Goal: Download file/media

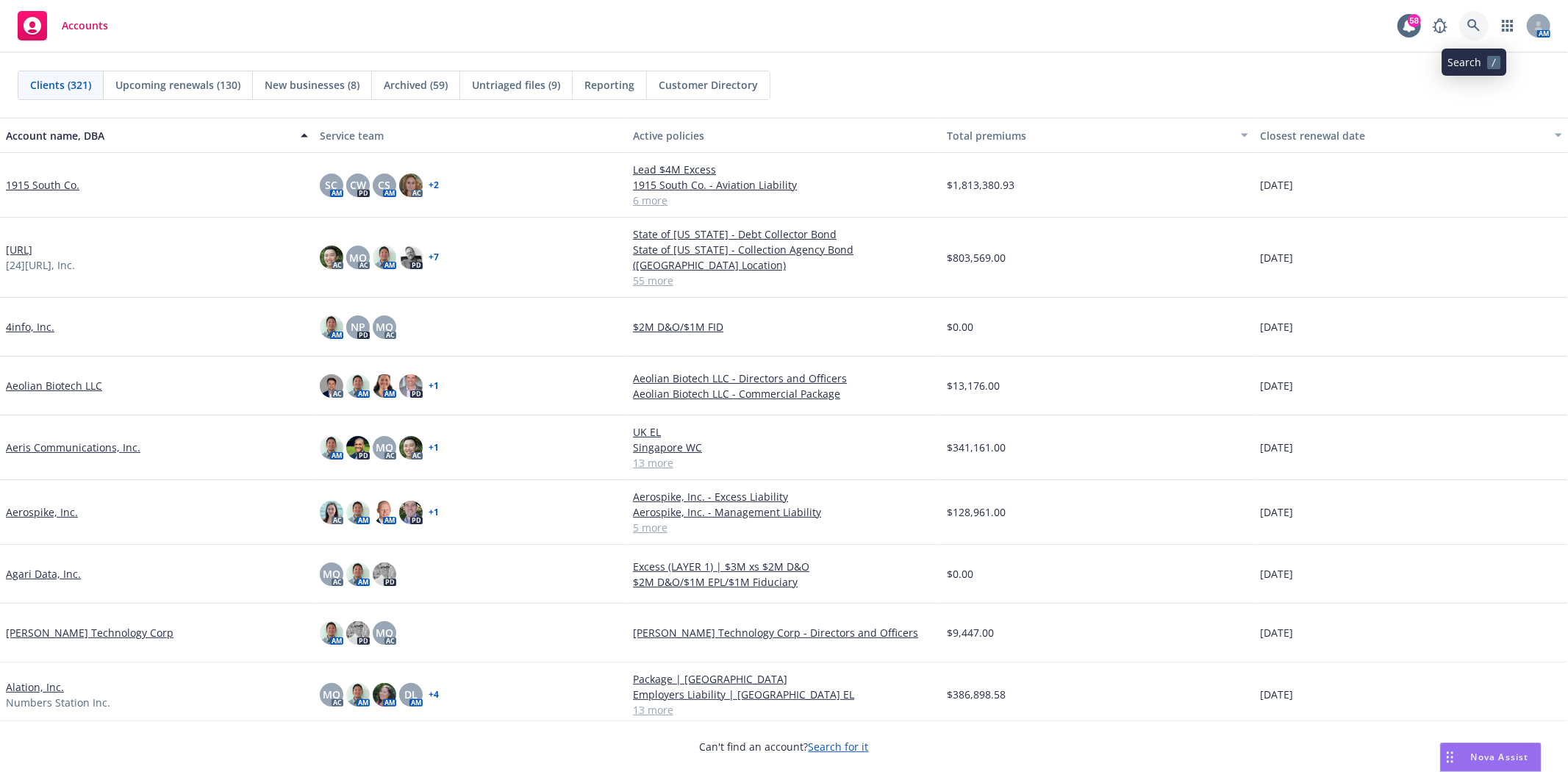
click at [1472, 28] on icon at bounding box center [1473, 25] width 13 height 13
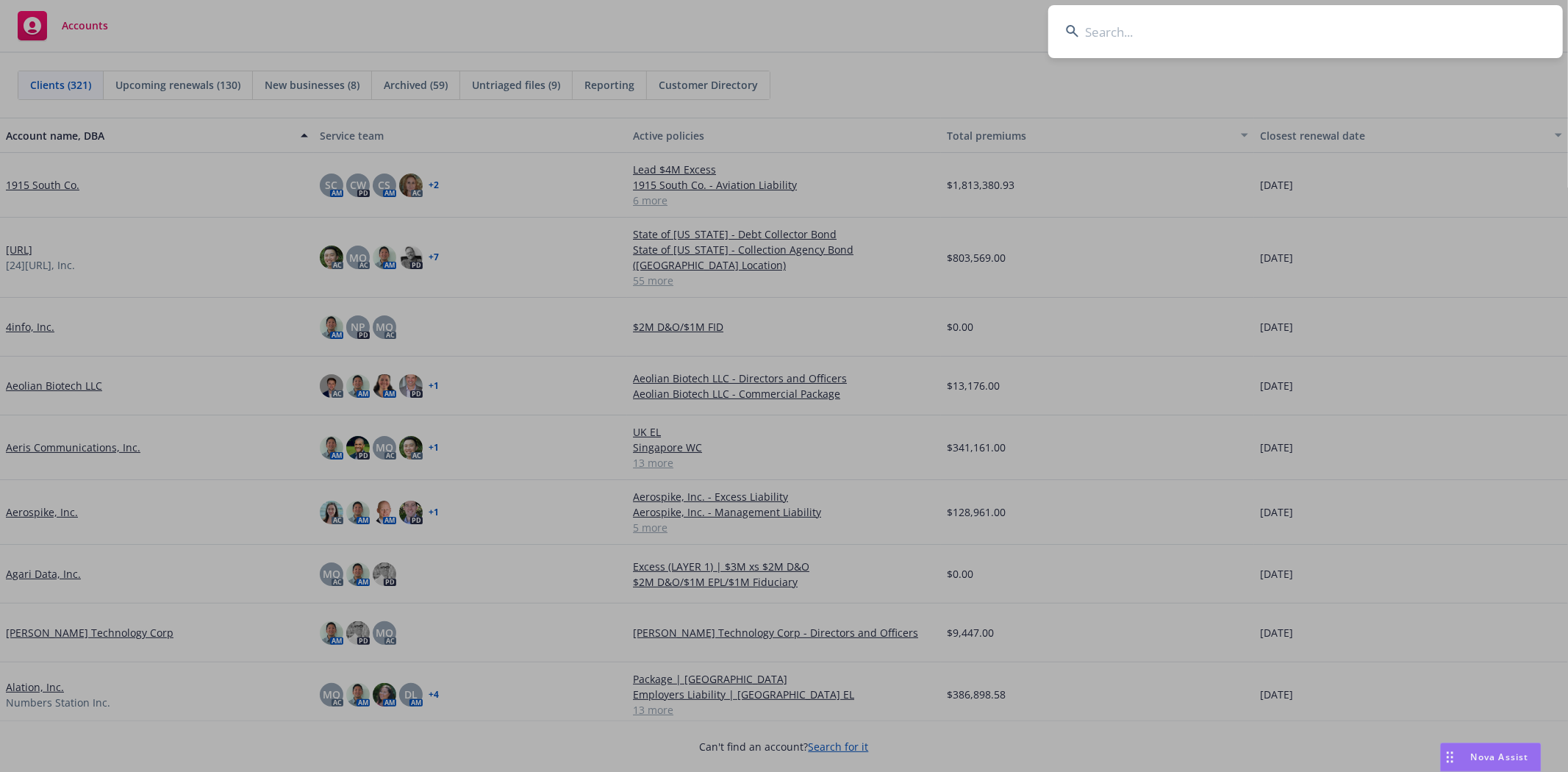
click at [1165, 38] on input at bounding box center [1305, 32] width 514 height 53
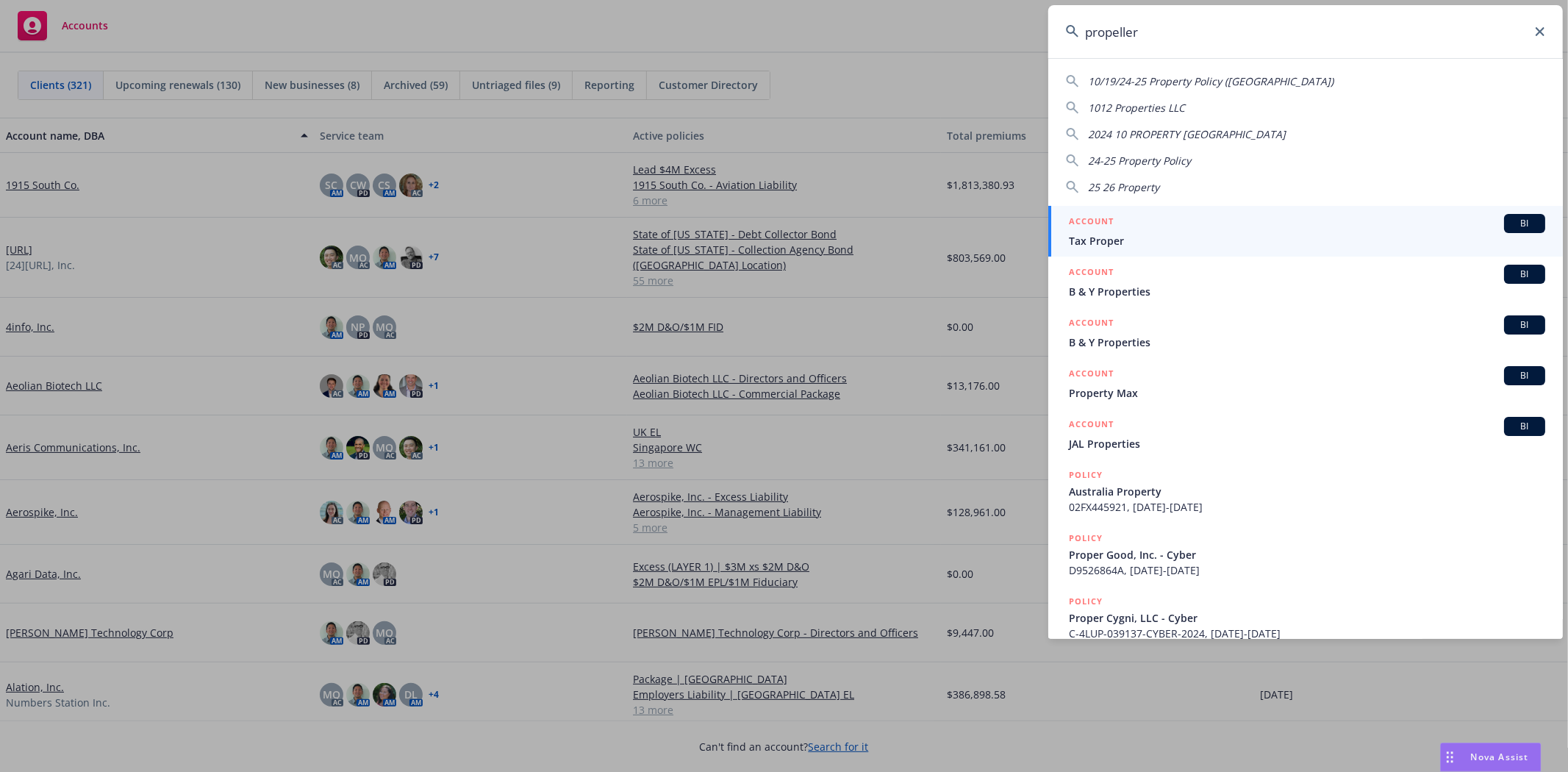
type input "propeller"
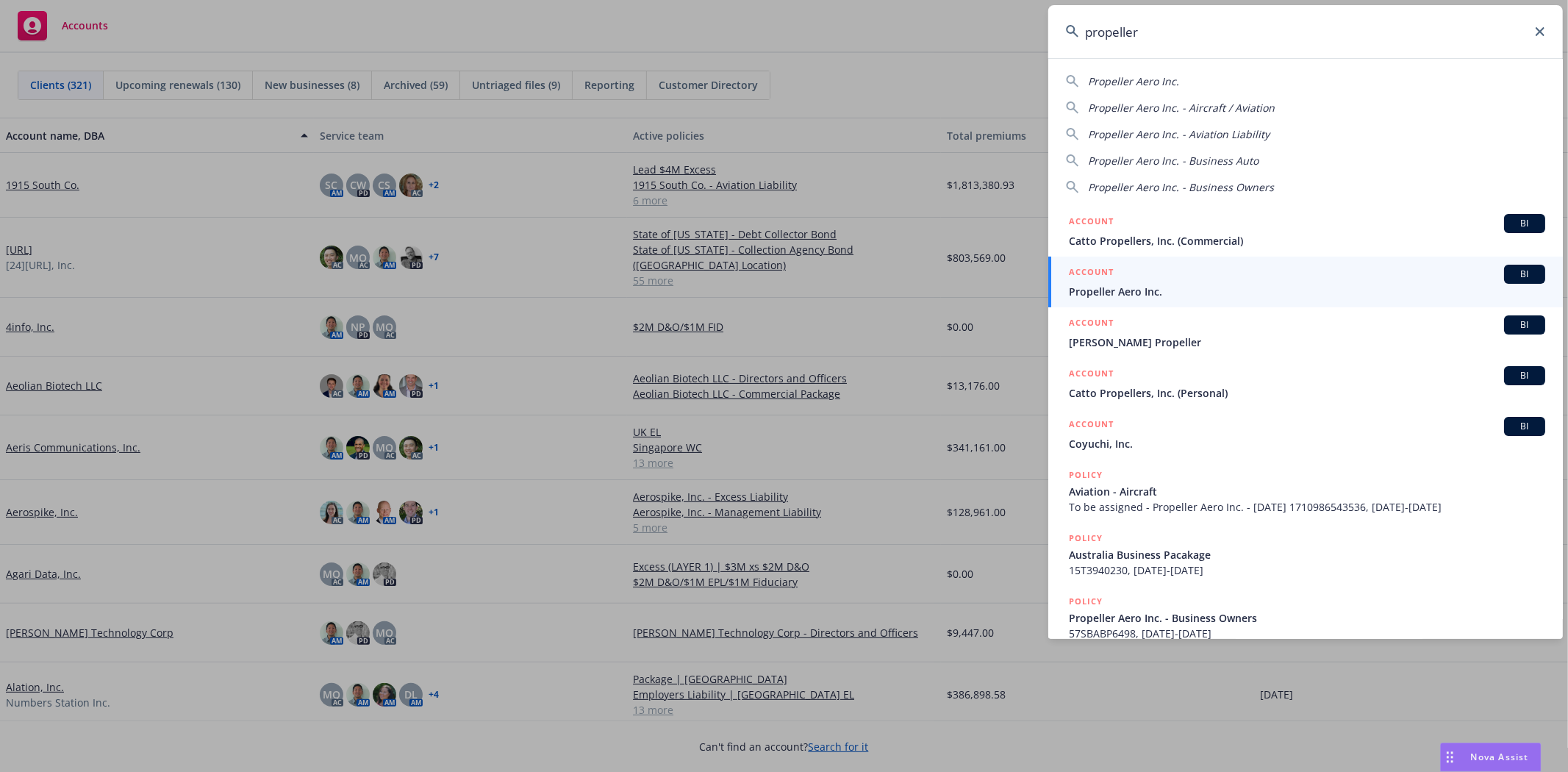
click at [1152, 289] on span "Propeller Aero Inc." at bounding box center [1307, 292] width 476 height 16
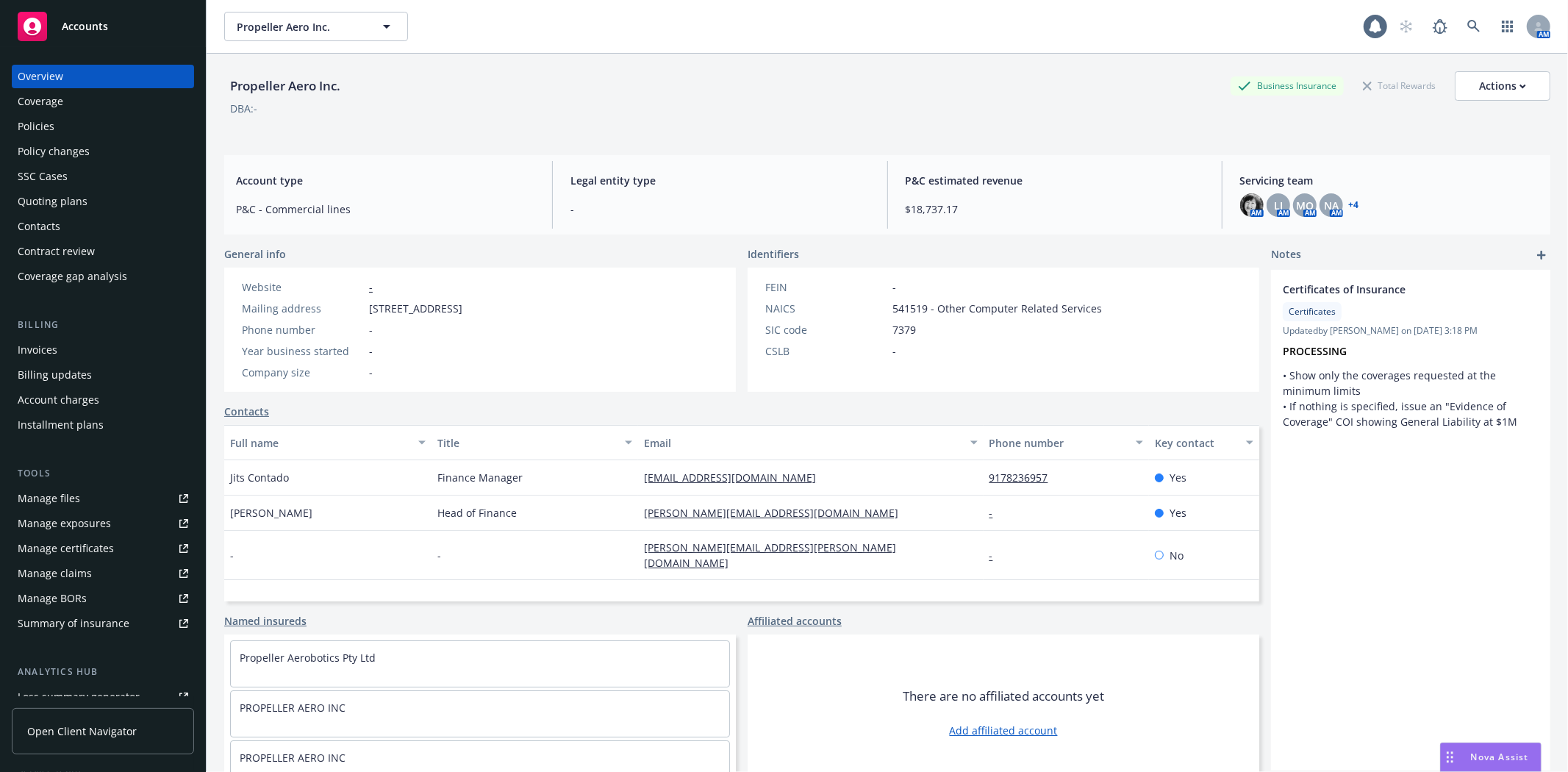
click at [70, 202] on div "Quoting plans" at bounding box center [52, 201] width 70 height 24
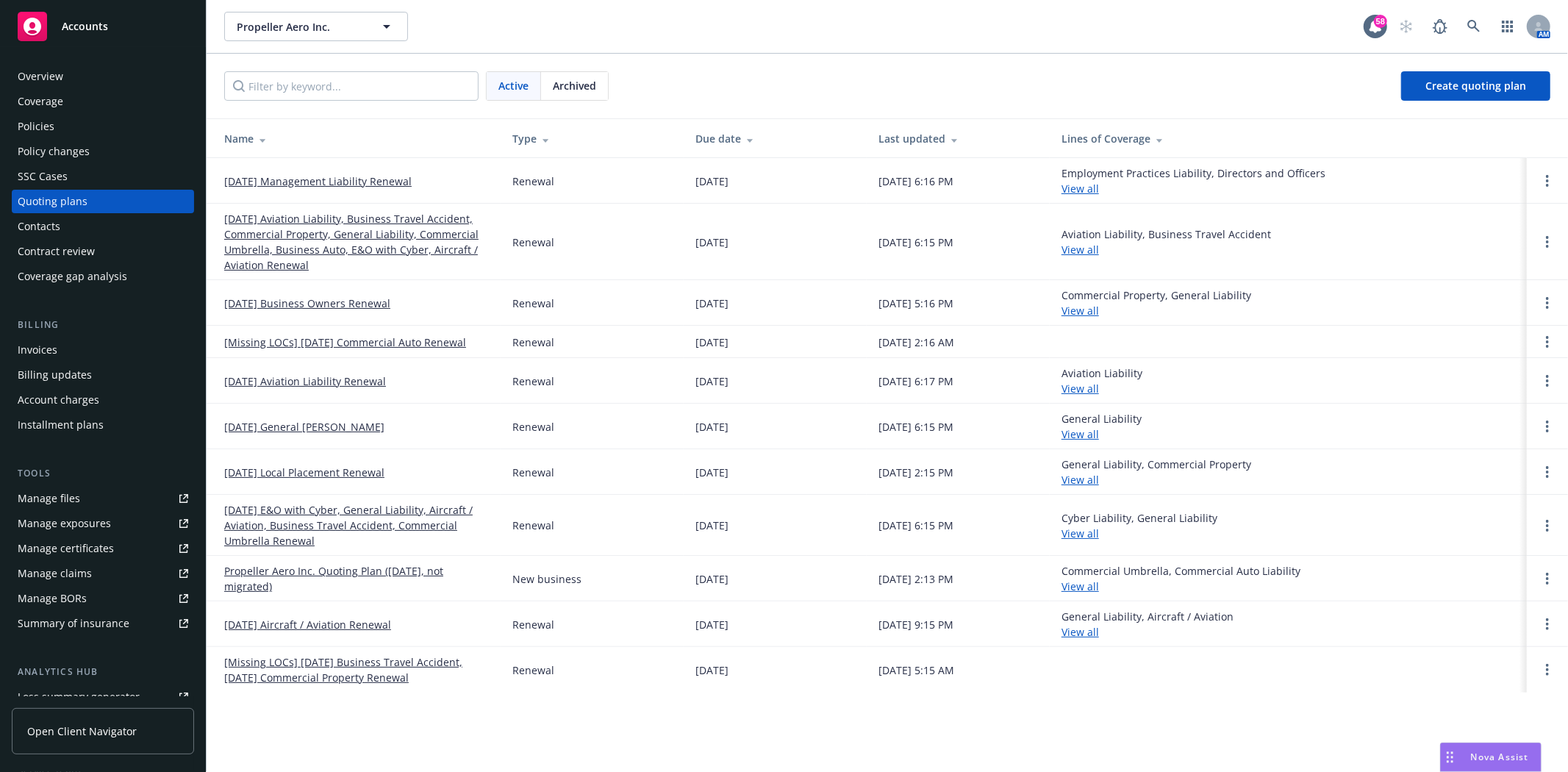
drag, startPoint x: 569, startPoint y: 82, endPoint x: 501, endPoint y: 142, distance: 90.7
click at [569, 82] on span "Archived" at bounding box center [574, 86] width 43 height 16
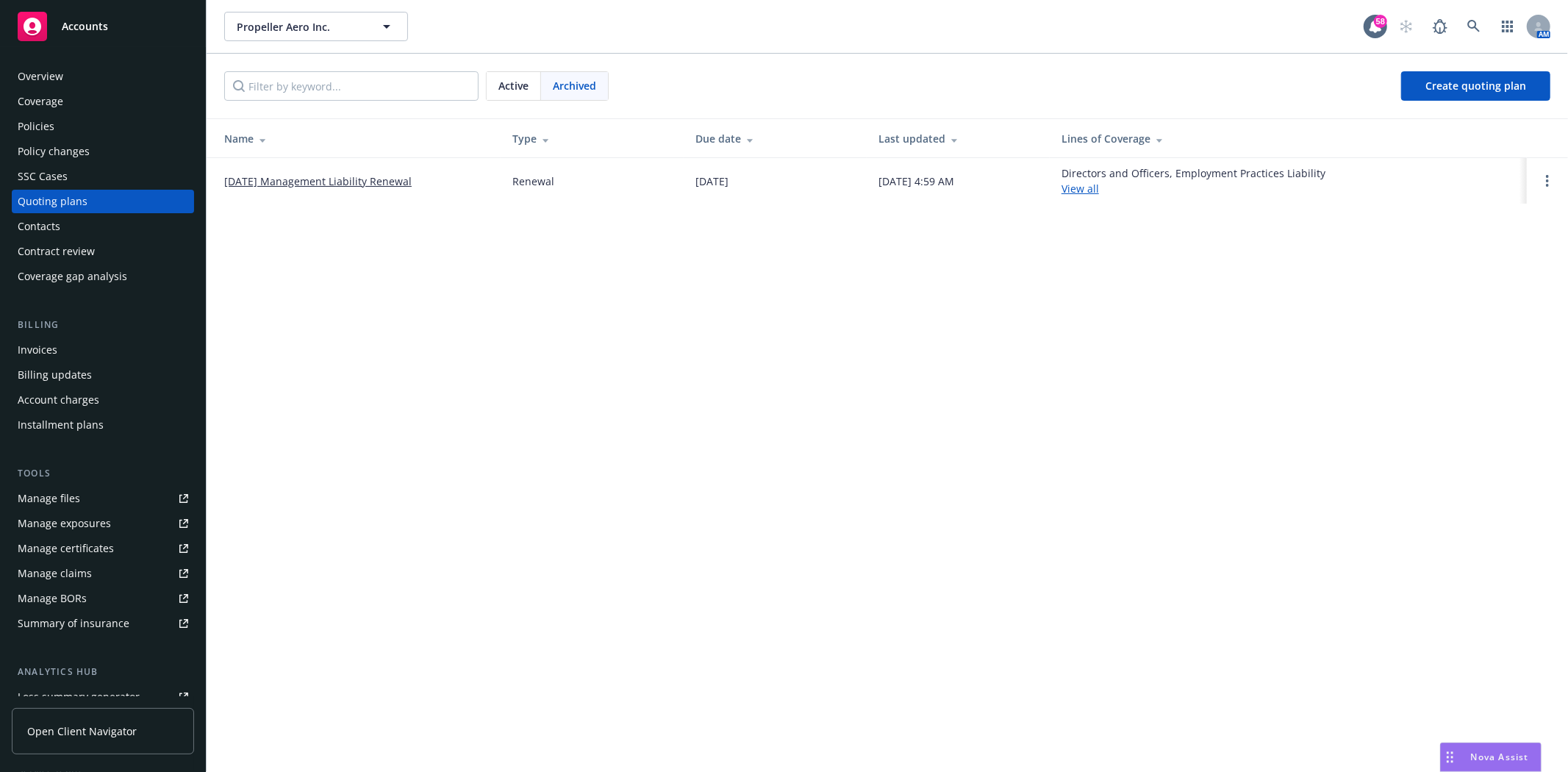
click at [284, 181] on link "[DATE] Management Liability Renewal" at bounding box center [318, 181] width 188 height 16
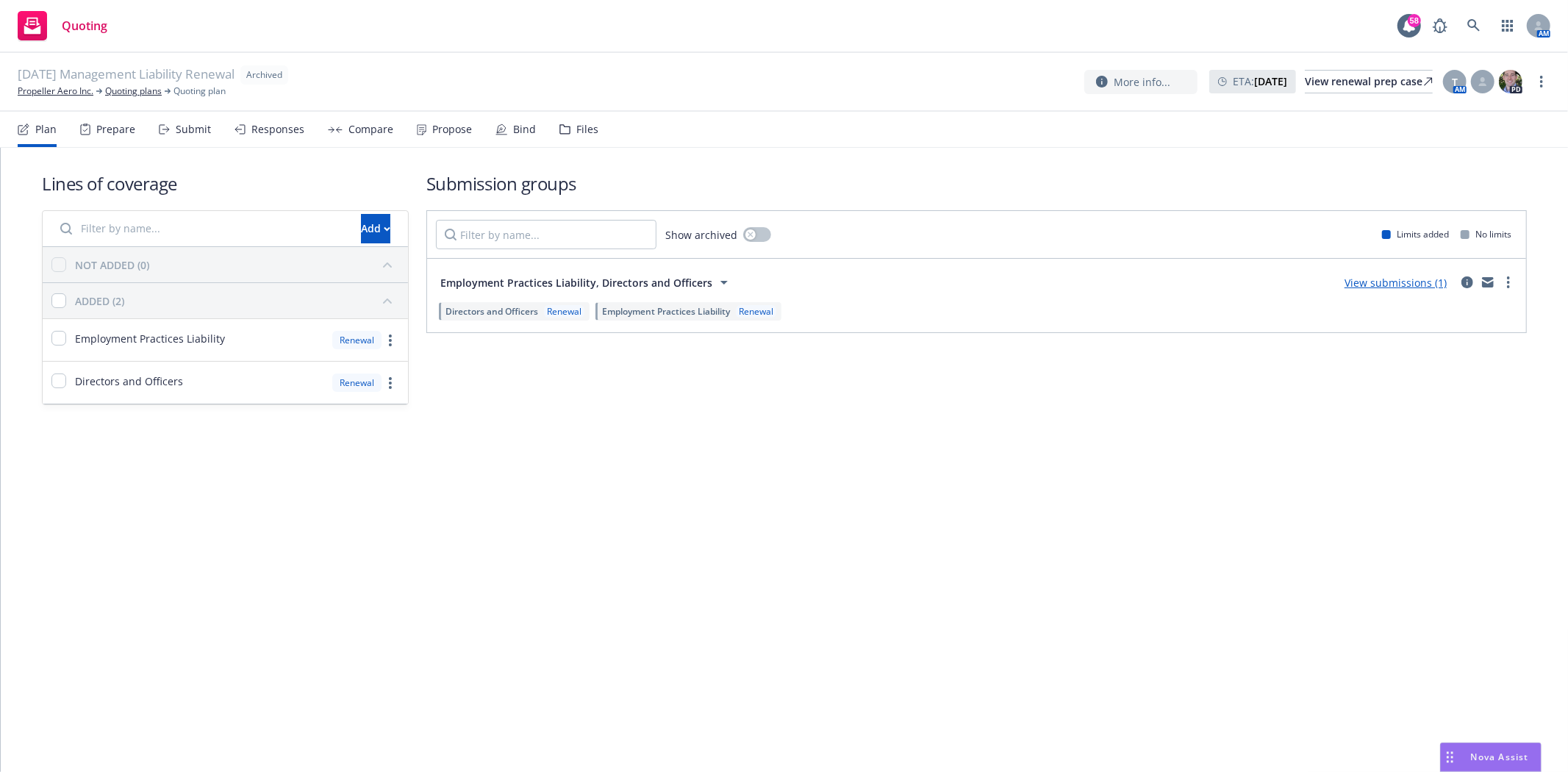
click at [564, 125] on icon at bounding box center [565, 129] width 11 height 10
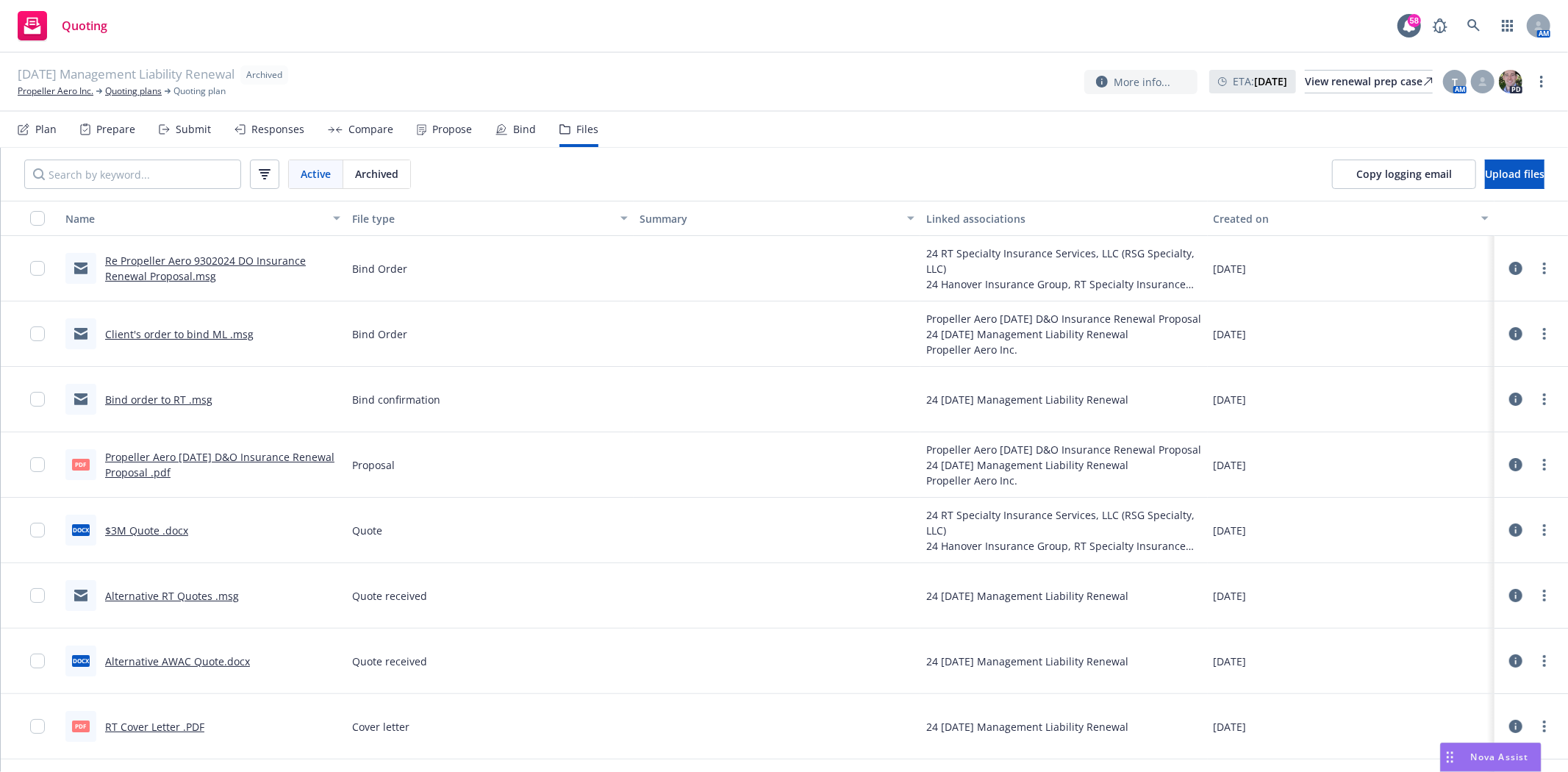
drag, startPoint x: 174, startPoint y: 341, endPoint x: 177, endPoint y: 364, distance: 23.2
click at [177, 364] on div "Client's order to bind ML .msg" at bounding box center [202, 334] width 286 height 65
click at [149, 401] on link "Bind order to RT .msg" at bounding box center [159, 400] width 107 height 14
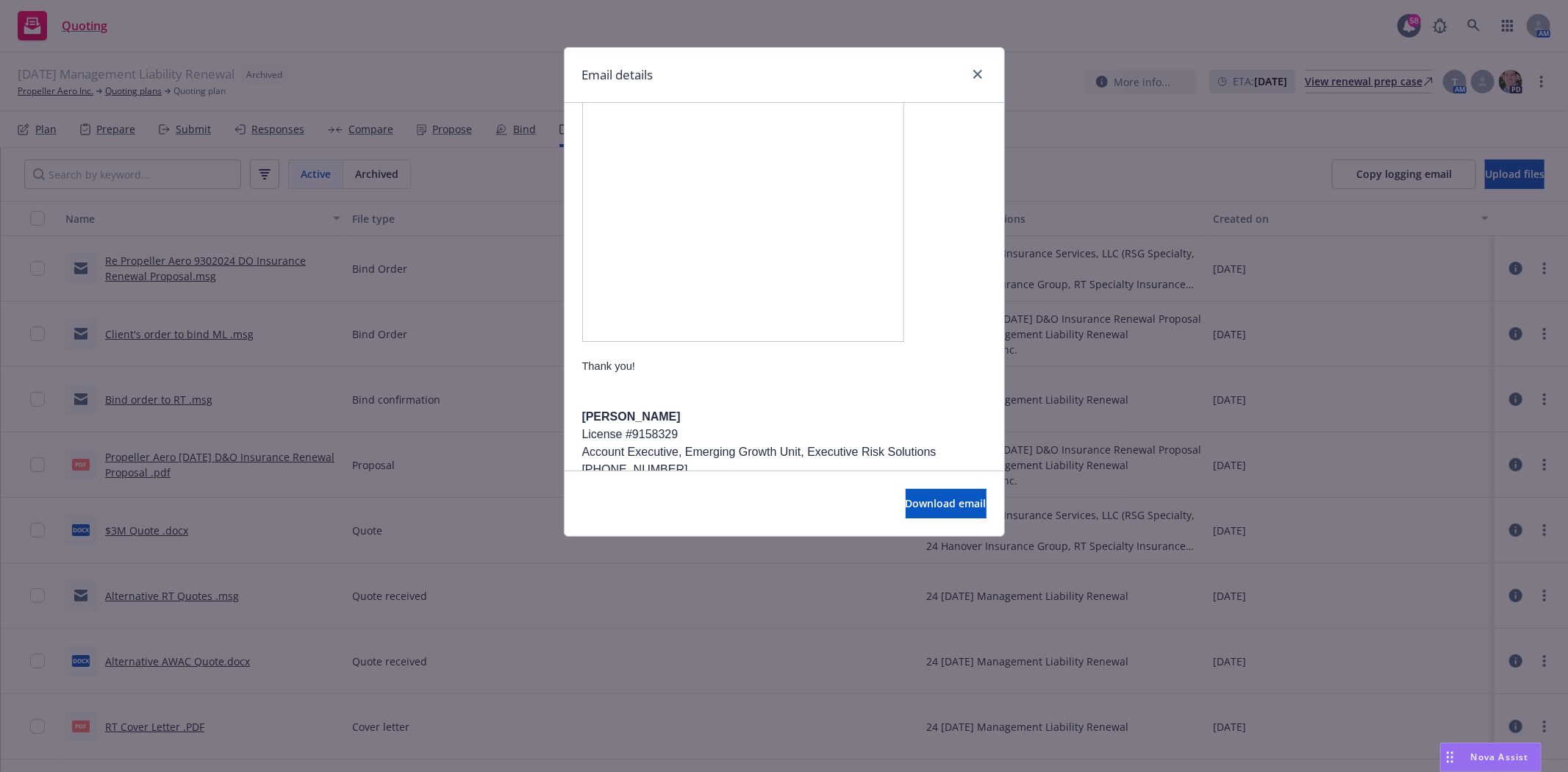
scroll to position [244, 0]
click at [781, 258] on img at bounding box center [743, 244] width 322 height 254
click at [779, 257] on img at bounding box center [743, 244] width 322 height 254
click at [912, 507] on span "Download email" at bounding box center [946, 503] width 81 height 14
click at [975, 70] on icon "close" at bounding box center [977, 74] width 9 height 9
